Goal: Information Seeking & Learning: Learn about a topic

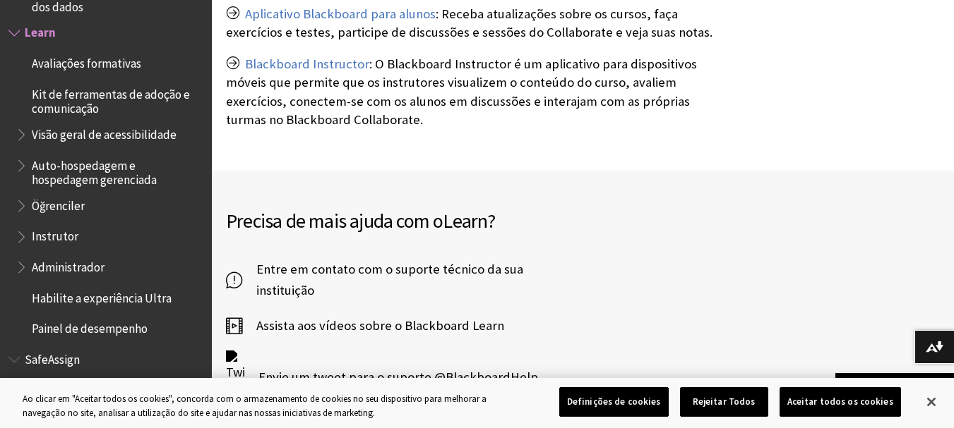
scroll to position [561, 0]
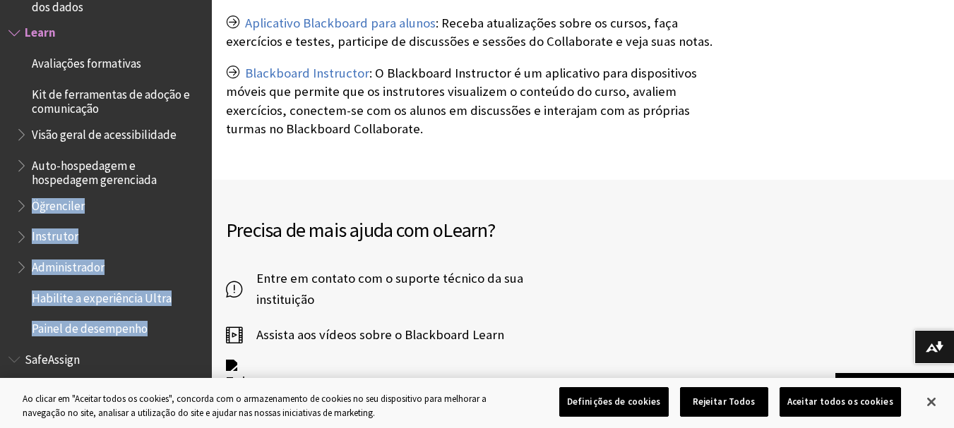
drag, startPoint x: 199, startPoint y: 330, endPoint x: 210, endPoint y: 181, distance: 148.6
click at [210, 181] on div "Todos os produtos Ally Ally para LMS Ally para sites Ally Ally para LMS Ally pa…" at bounding box center [106, 214] width 212 height 428
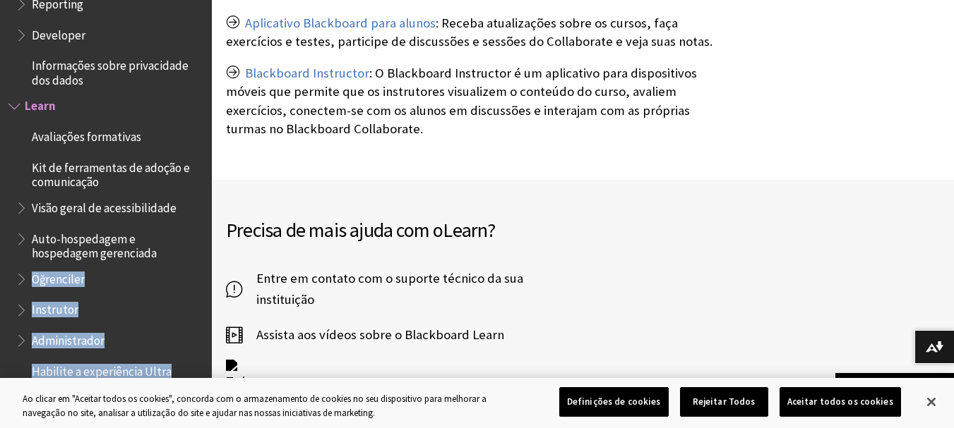
scroll to position [1101, 0]
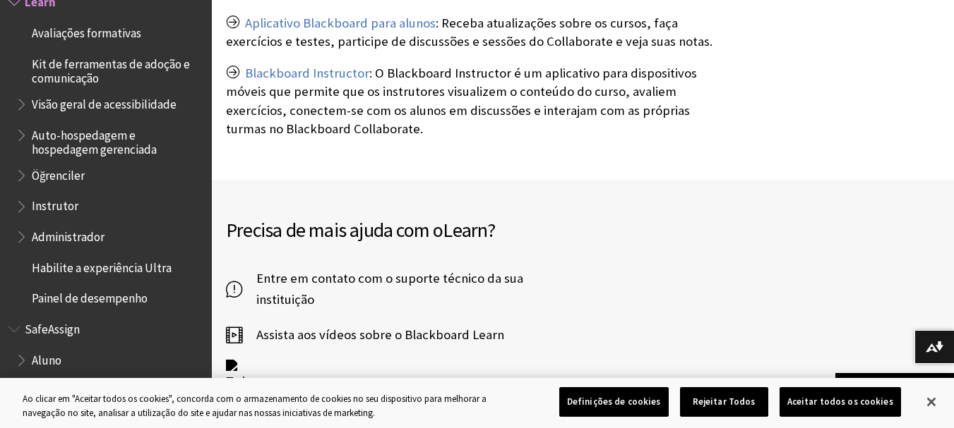
click at [35, 366] on span "Aluno" at bounding box center [47, 358] width 30 height 19
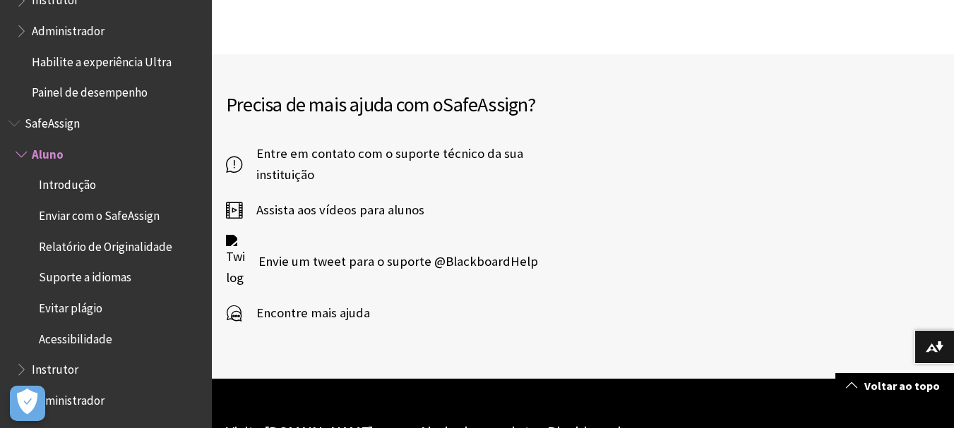
scroll to position [524, 0]
